Goal: Find specific page/section: Find specific page/section

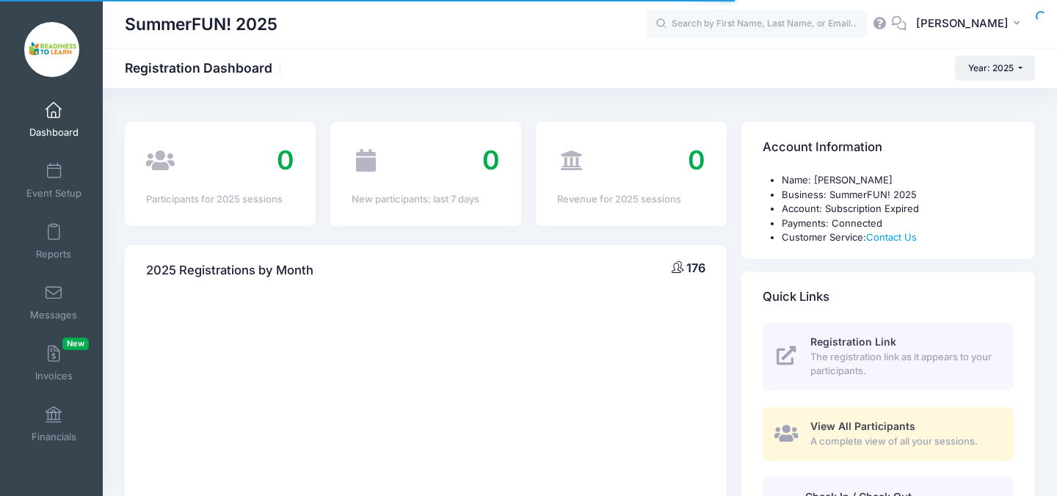
select select
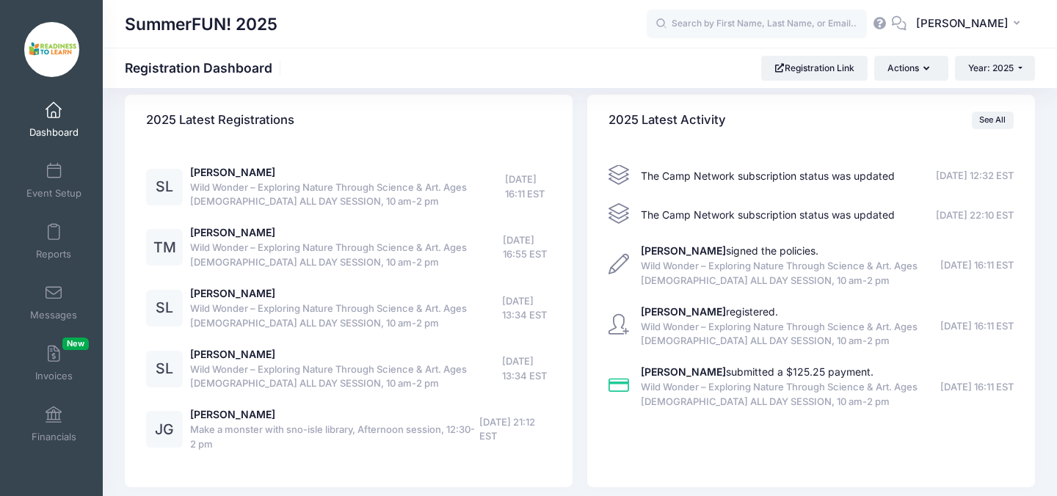
scroll to position [1845, 0]
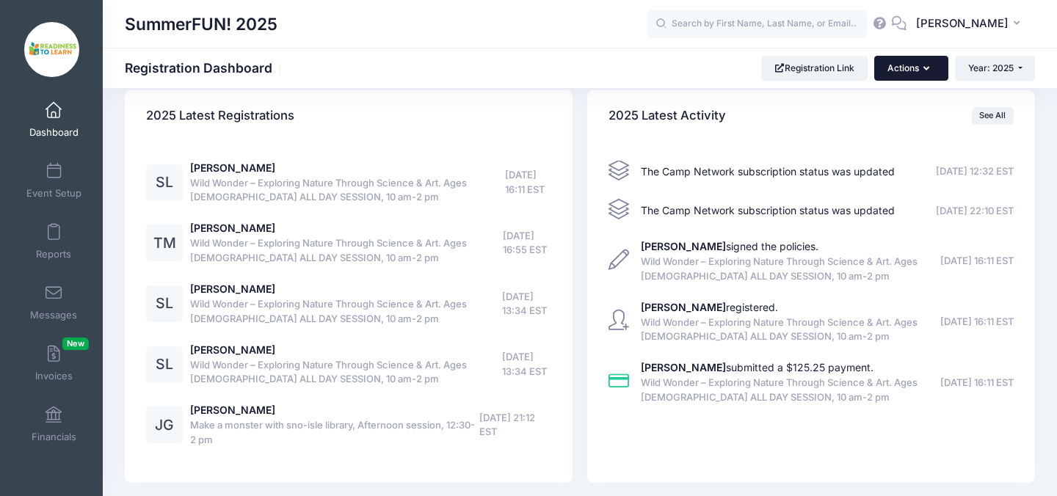
click at [924, 69] on icon "button" at bounding box center [930, 69] width 12 height 0
click at [642, 72] on div "SummerFUN! 2025 Registration Dashboard Registration Link Actions Year: 2025 Yea…" at bounding box center [580, 68] width 954 height 25
click at [65, 243] on link "Reports" at bounding box center [54, 241] width 70 height 51
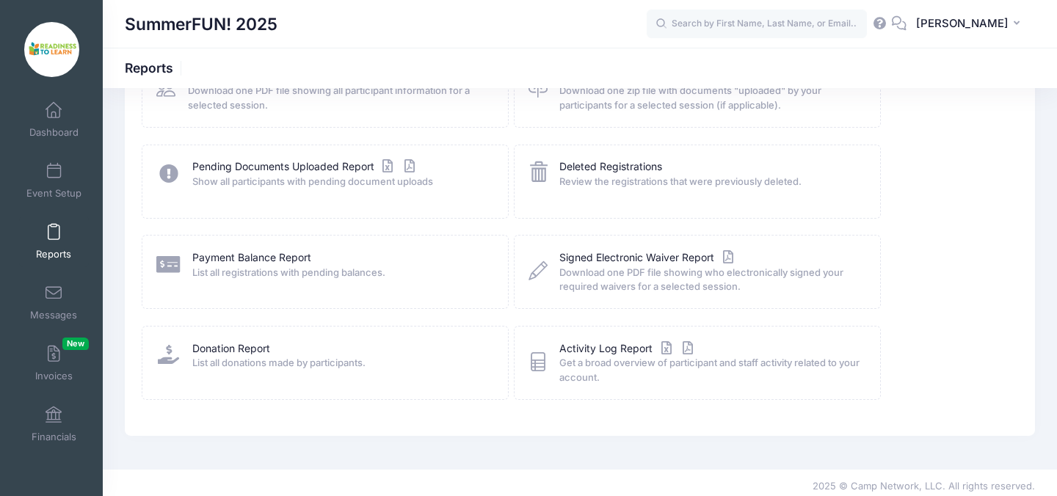
scroll to position [225, 0]
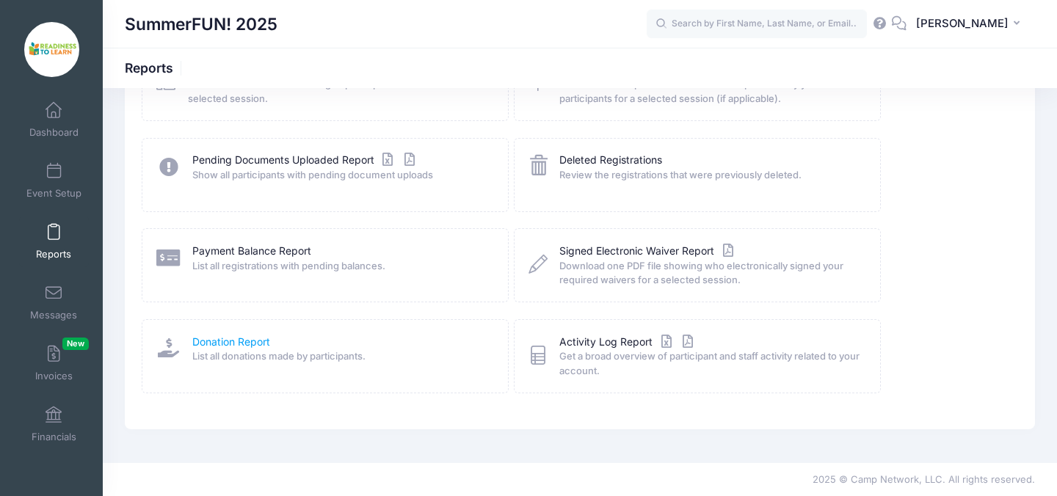
click at [245, 338] on link "Donation Report" at bounding box center [231, 342] width 78 height 15
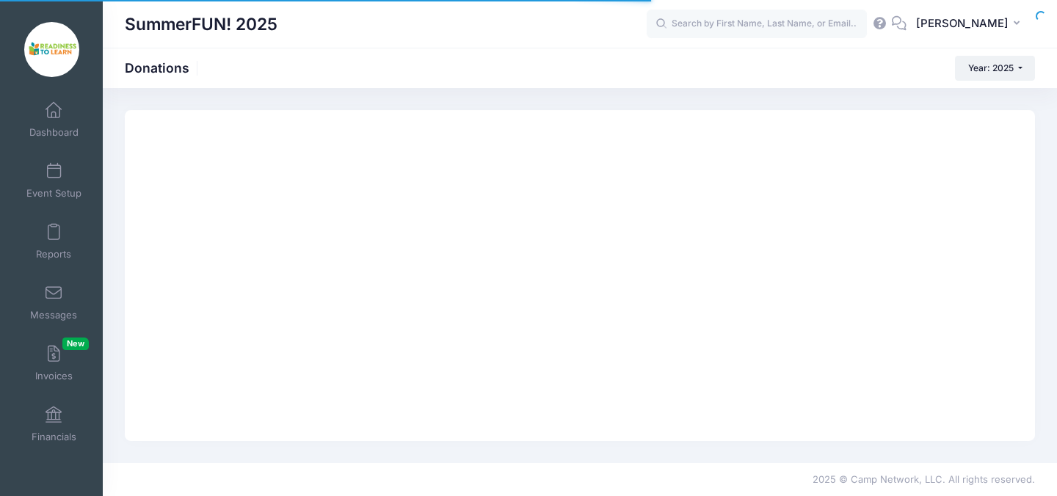
select select
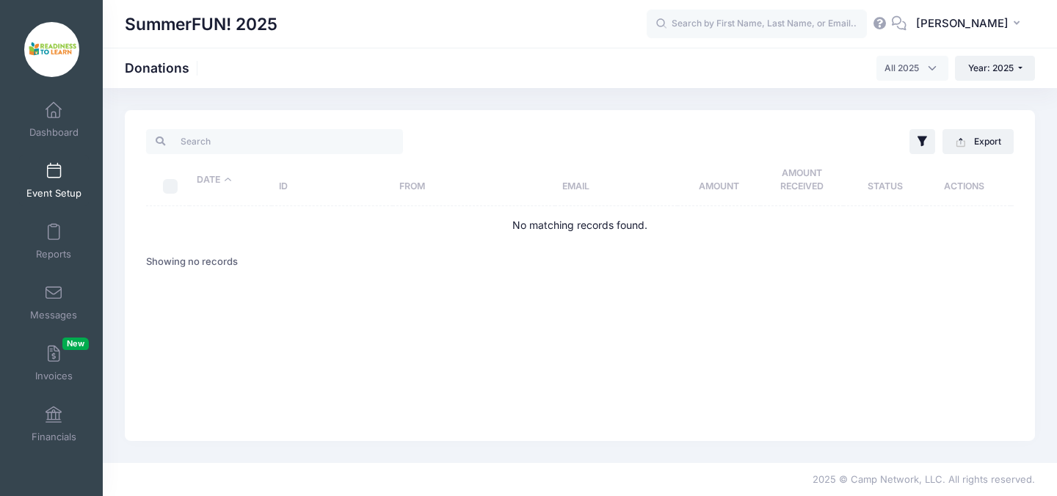
click at [57, 181] on link "Event Setup" at bounding box center [54, 180] width 70 height 51
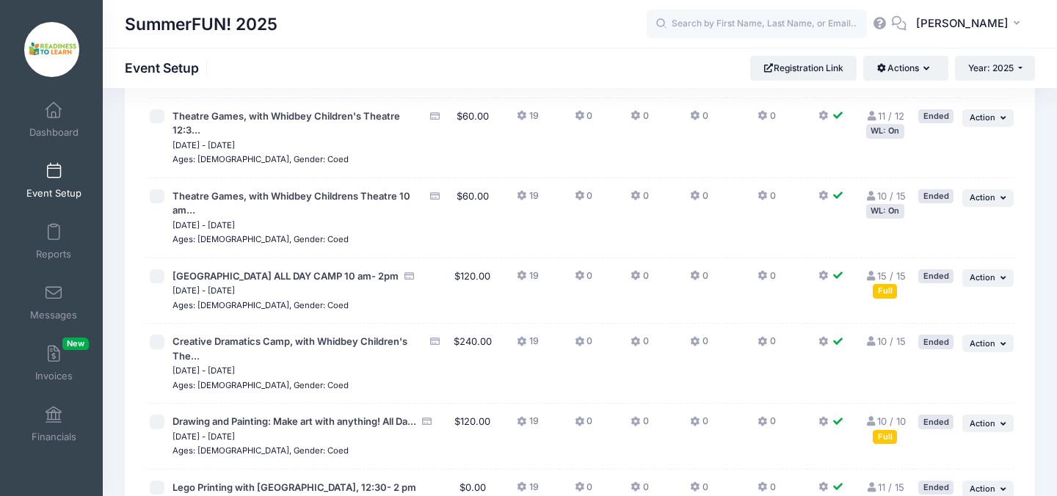
scroll to position [314, 0]
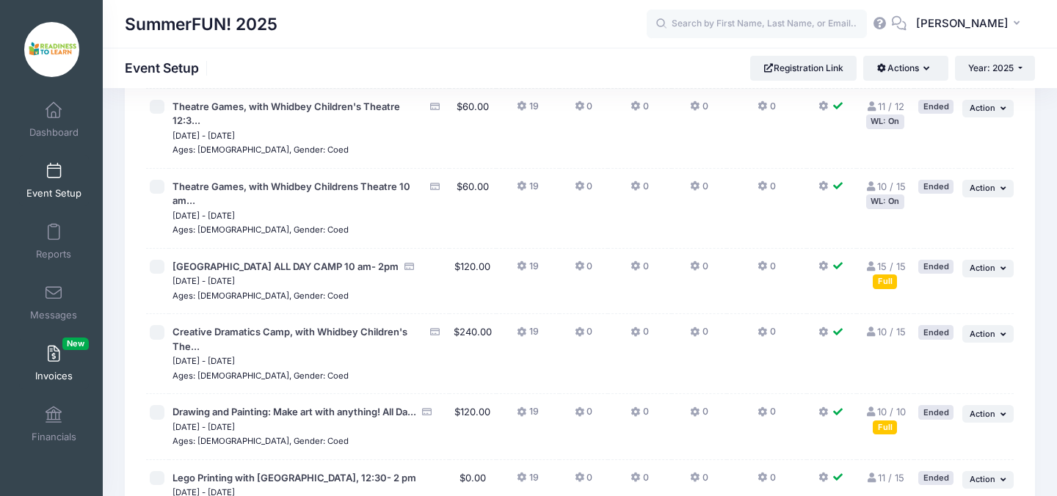
click at [54, 357] on span at bounding box center [54, 355] width 0 height 16
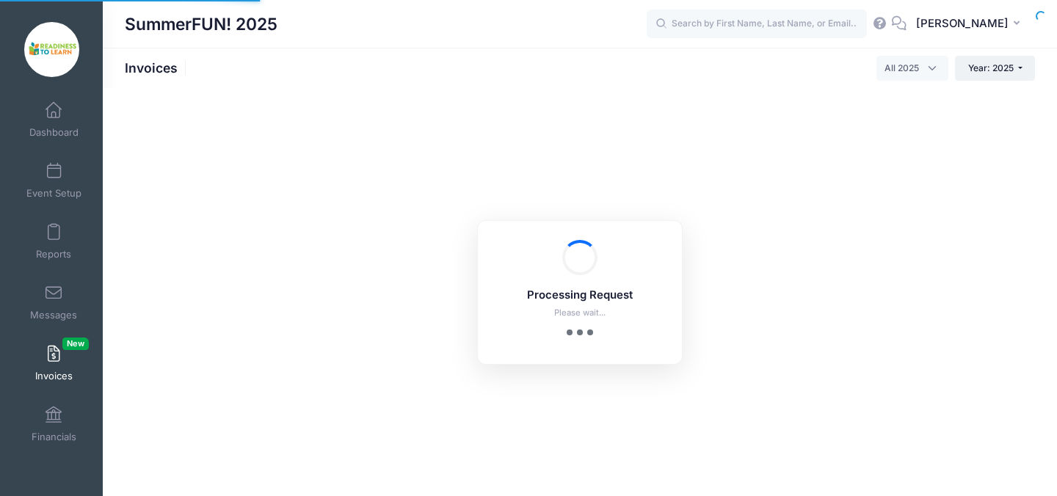
select select
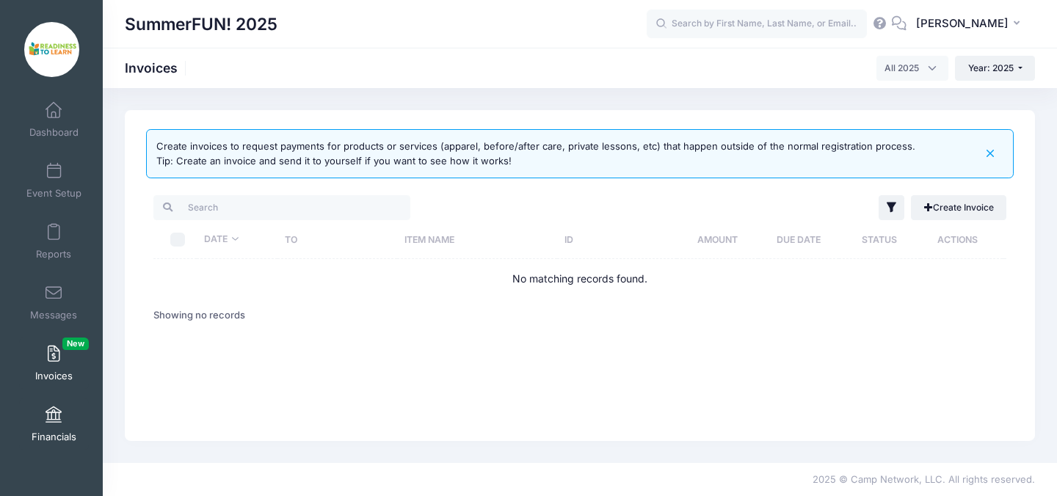
click at [57, 424] on link "Financials" at bounding box center [54, 424] width 70 height 51
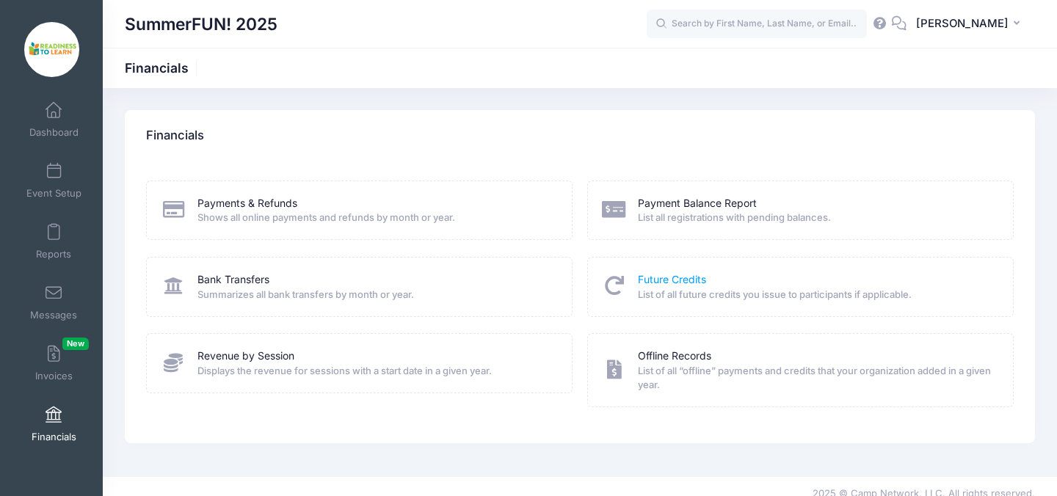
click at [670, 283] on link "Future Credits" at bounding box center [672, 279] width 68 height 15
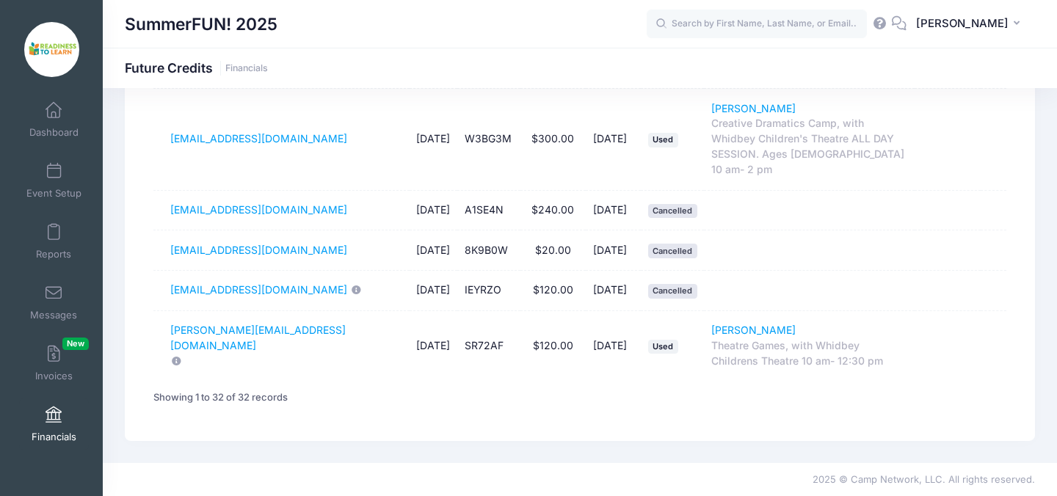
scroll to position [1836, 0]
